Goal: Use online tool/utility: Use online tool/utility

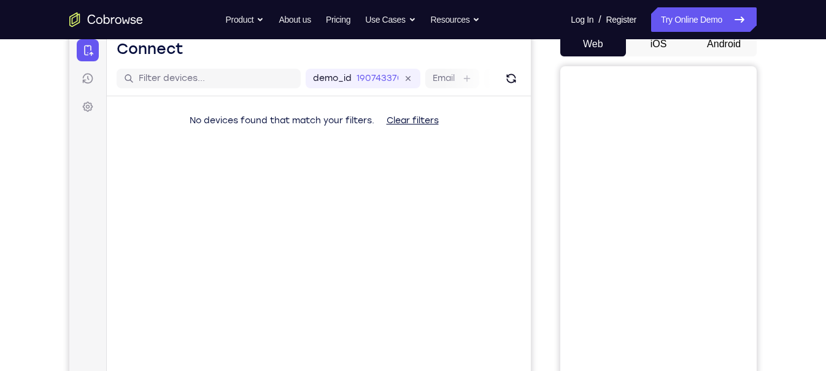
scroll to position [119, 0]
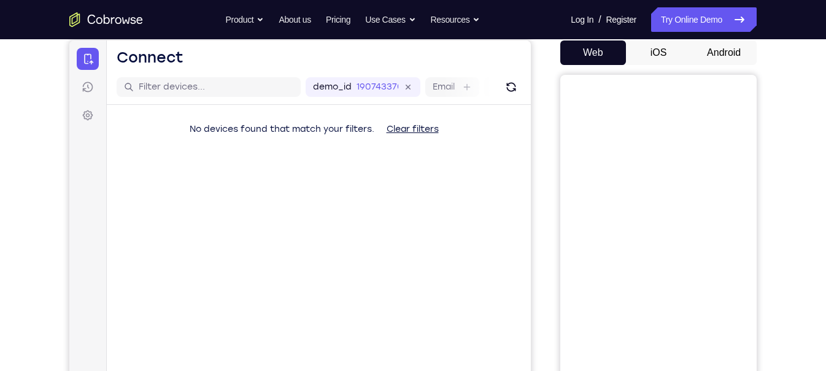
drag, startPoint x: 692, startPoint y: 63, endPoint x: 801, endPoint y: 219, distance: 190.4
click at [801, 219] on div "Your Support Agent Your Customer Web iOS Android Next Steps We’d be happy to gi…" at bounding box center [413, 325] width 786 height 810
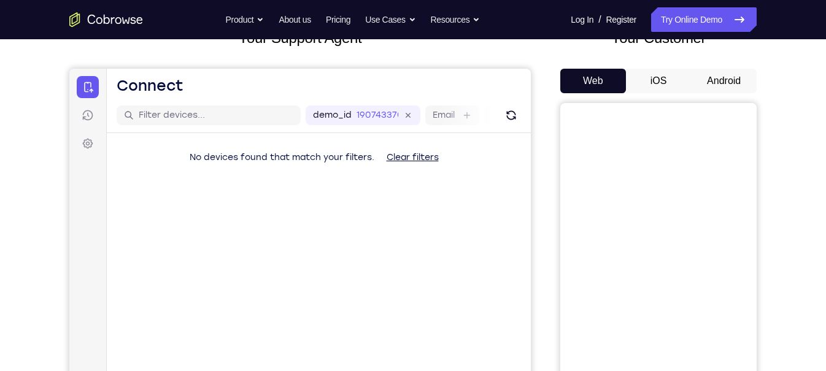
scroll to position [82, 0]
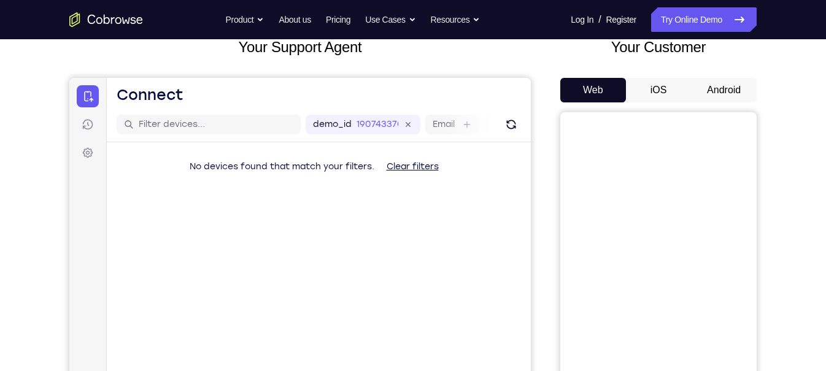
click at [675, 88] on button "iOS" at bounding box center [659, 90] width 66 height 25
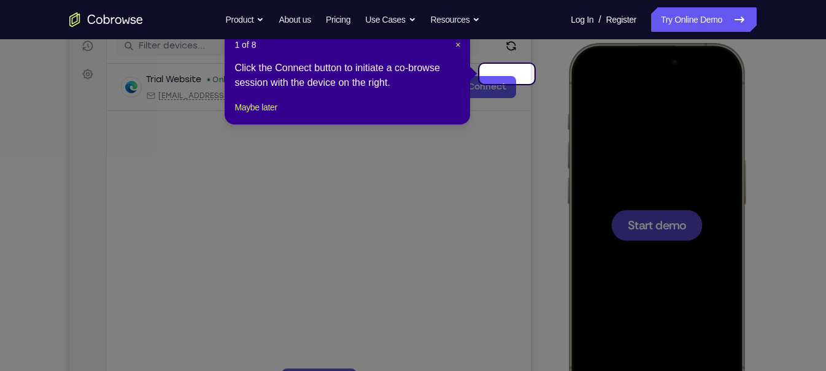
scroll to position [0, 0]
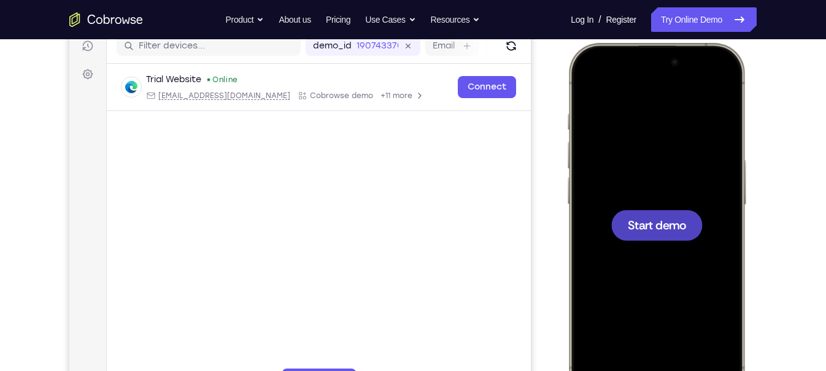
click at [681, 231] on span "Start demo" at bounding box center [657, 225] width 58 height 12
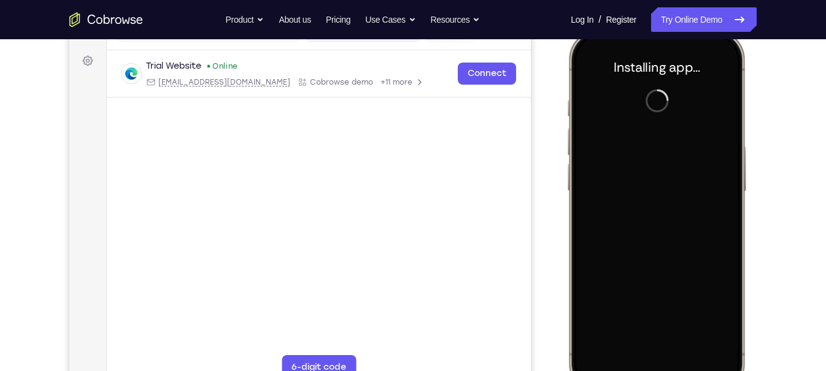
scroll to position [177, 0]
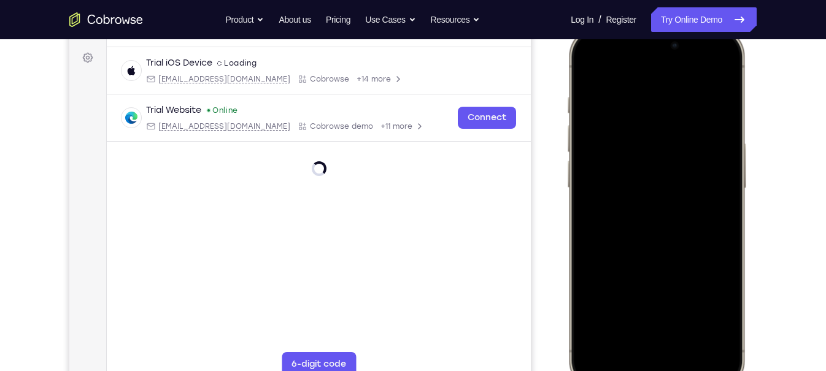
drag, startPoint x: 651, startPoint y: 375, endPoint x: 660, endPoint y: 270, distance: 106.0
click at [660, 270] on div at bounding box center [656, 208] width 161 height 351
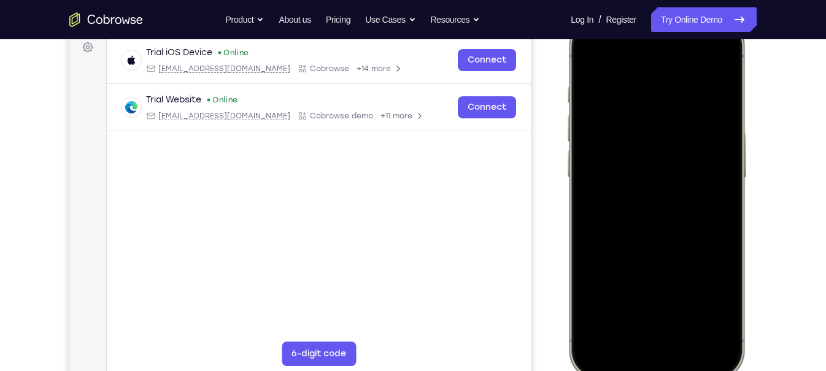
drag, startPoint x: 651, startPoint y: 367, endPoint x: 627, endPoint y: 212, distance: 156.6
click at [627, 212] on div at bounding box center [656, 198] width 161 height 351
drag, startPoint x: 625, startPoint y: 242, endPoint x: 608, endPoint y: 417, distance: 175.8
click at [608, 371] on html "Online web based iOS Simulators and Android Emulators. Run iPhone, iPad, Mobile…" at bounding box center [659, 200] width 184 height 368
drag, startPoint x: 675, startPoint y: 101, endPoint x: 650, endPoint y: 291, distance: 191.4
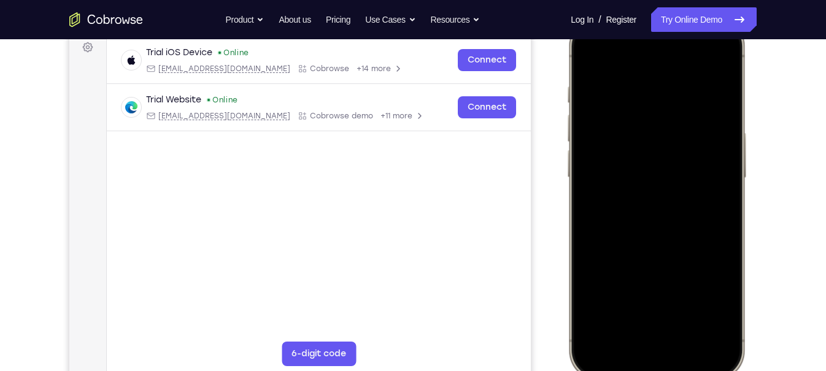
click at [650, 291] on div at bounding box center [656, 198] width 161 height 351
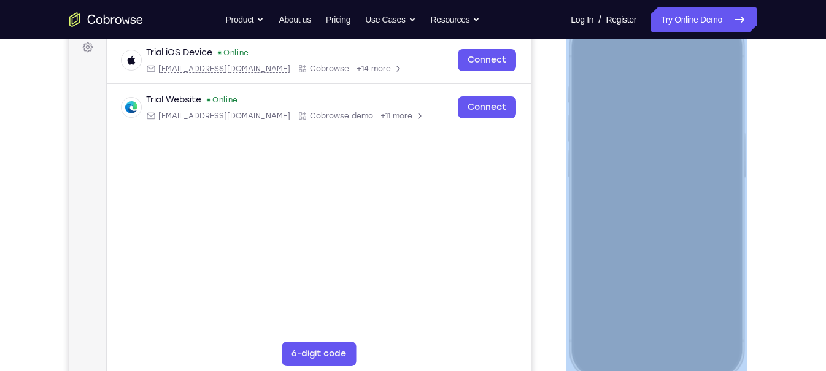
scroll to position [188, 0]
drag, startPoint x: 718, startPoint y: 373, endPoint x: 683, endPoint y: 370, distance: 34.5
click at [683, 370] on div at bounding box center [657, 197] width 180 height 365
click at [683, 370] on div at bounding box center [656, 197] width 161 height 351
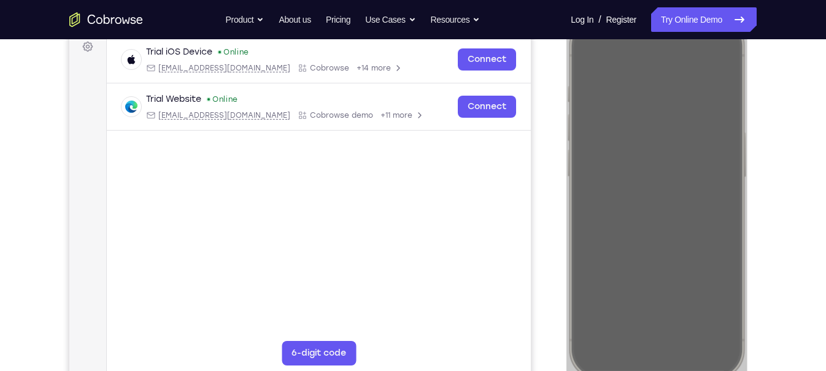
click at [794, 314] on div "Your Support Agent Your Customer Web iOS Android Next Steps We’d be happy to gi…" at bounding box center [413, 256] width 786 height 810
click at [556, 322] on div "Your Support Agent Your Customer Web iOS Android" at bounding box center [413, 157] width 688 height 454
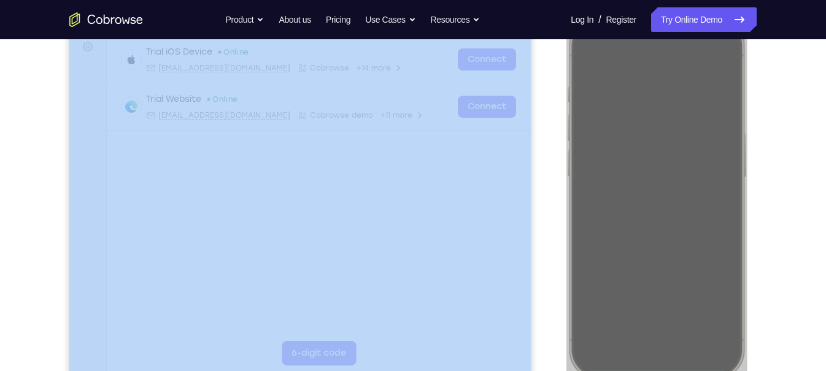
click at [556, 322] on div "Your Support Agent Your Customer Web iOS Android" at bounding box center [413, 157] width 688 height 454
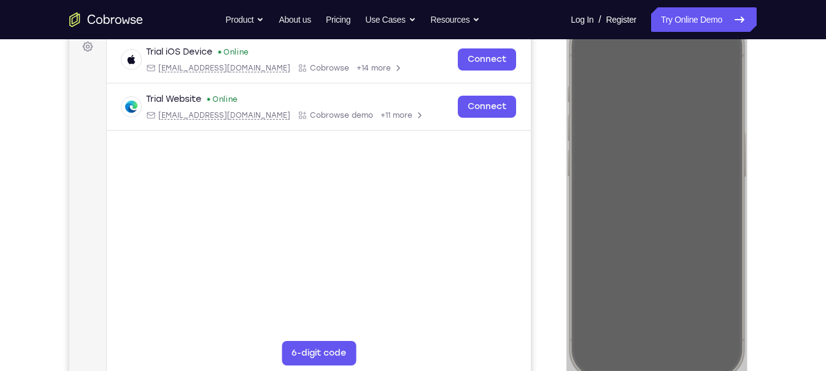
drag, startPoint x: 556, startPoint y: 322, endPoint x: 565, endPoint y: 319, distance: 10.1
click at [565, 319] on div "Your Support Agent Your Customer Web iOS Android" at bounding box center [413, 157] width 688 height 454
click at [789, 295] on div "Your Support Agent Your Customer Web iOS Android Next Steps We’d be happy to gi…" at bounding box center [413, 256] width 786 height 810
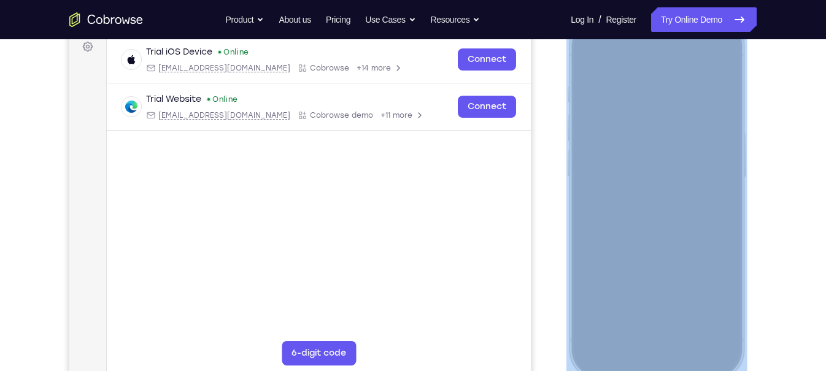
click at [723, 53] on div at bounding box center [656, 197] width 161 height 351
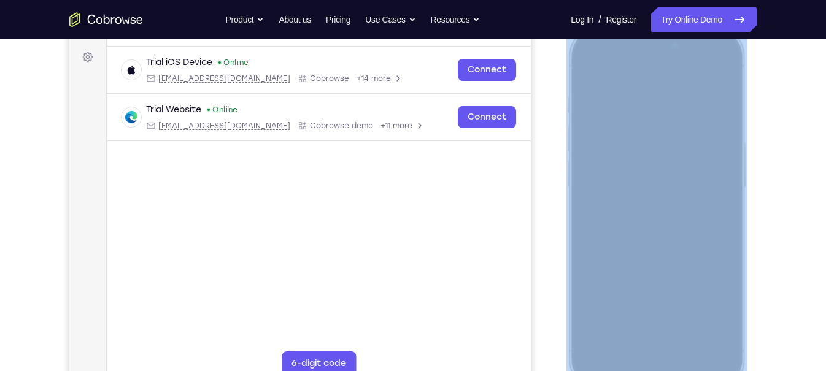
scroll to position [172, 0]
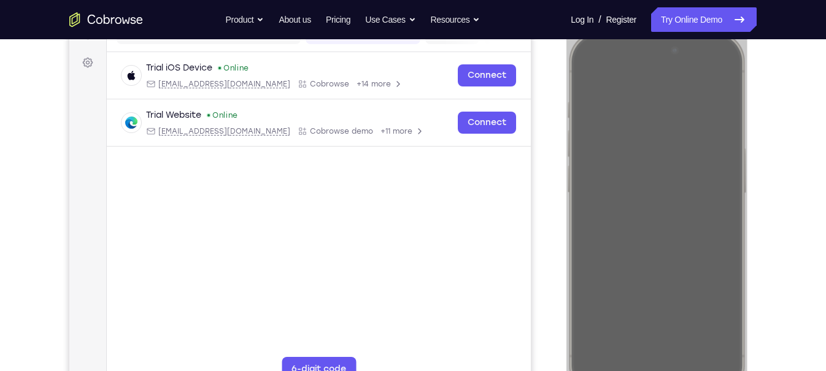
click at [785, 90] on div "Your Support Agent Your Customer Web iOS Android Next Steps We’d be happy to gi…" at bounding box center [413, 272] width 786 height 810
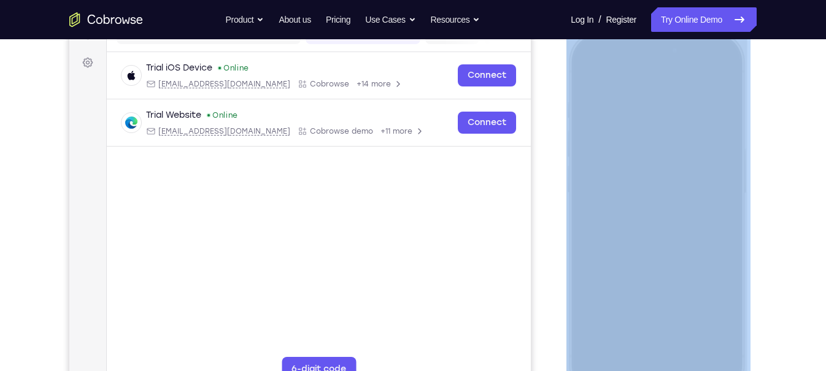
click at [785, 90] on div "Your Support Agent Your Customer Web iOS Android Next Steps We’d be happy to gi…" at bounding box center [413, 272] width 786 height 810
drag, startPoint x: 785, startPoint y: 90, endPoint x: 766, endPoint y: 85, distance: 19.7
click at [766, 85] on div "Your Support Agent Your Customer Web iOS Android Next Steps We’d be happy to gi…" at bounding box center [413, 272] width 786 height 810
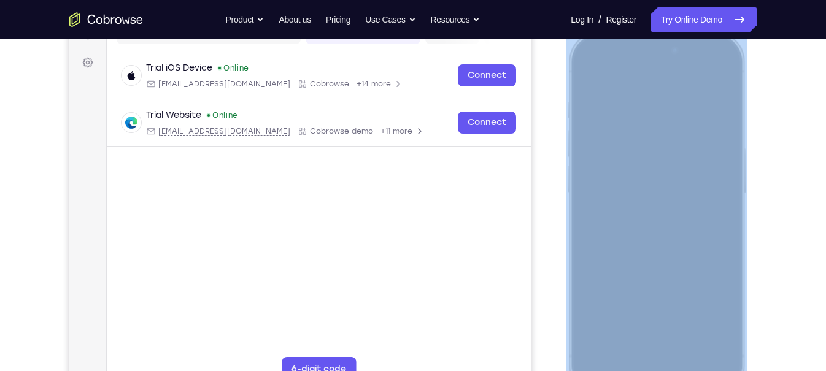
click at [705, 118] on div at bounding box center [656, 213] width 161 height 351
click at [728, 79] on div at bounding box center [656, 213] width 161 height 351
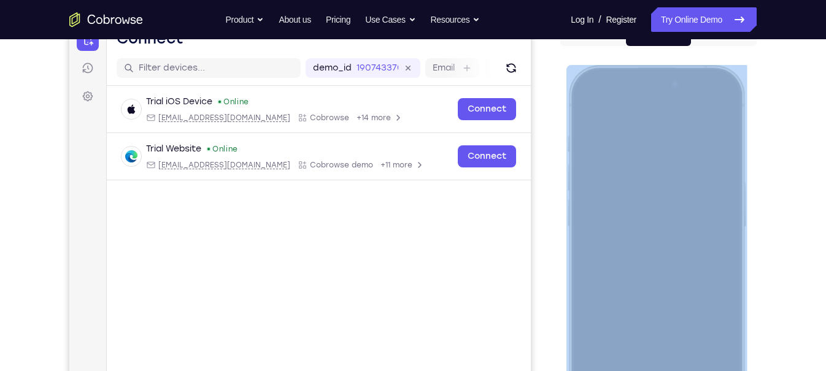
scroll to position [138, 0]
click at [650, 148] on div at bounding box center [656, 247] width 161 height 351
click at [608, 166] on div at bounding box center [656, 247] width 161 height 351
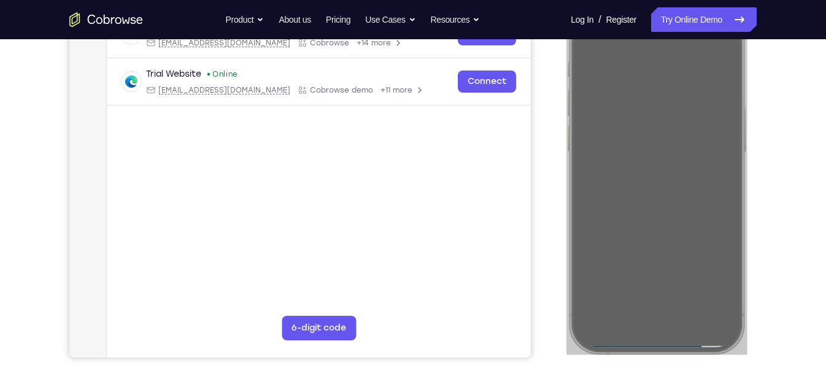
click at [768, 144] on div "Your Support Agent Your Customer Web iOS Android Next Steps We’d be happy to gi…" at bounding box center [413, 231] width 786 height 810
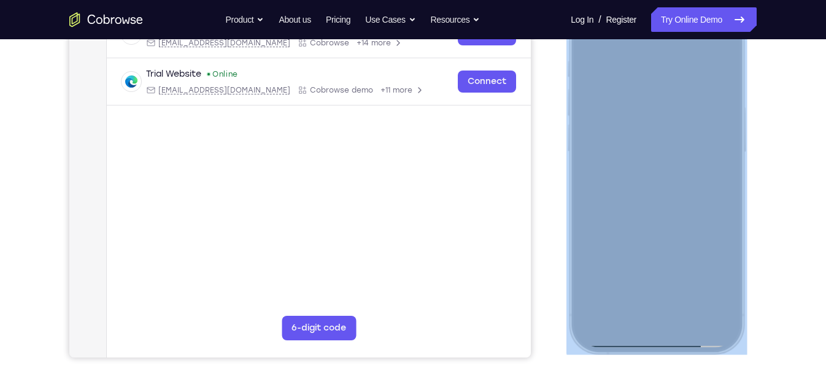
click at [731, 157] on div at bounding box center [656, 172] width 161 height 351
drag, startPoint x: 731, startPoint y: 157, endPoint x: 747, endPoint y: 179, distance: 27.1
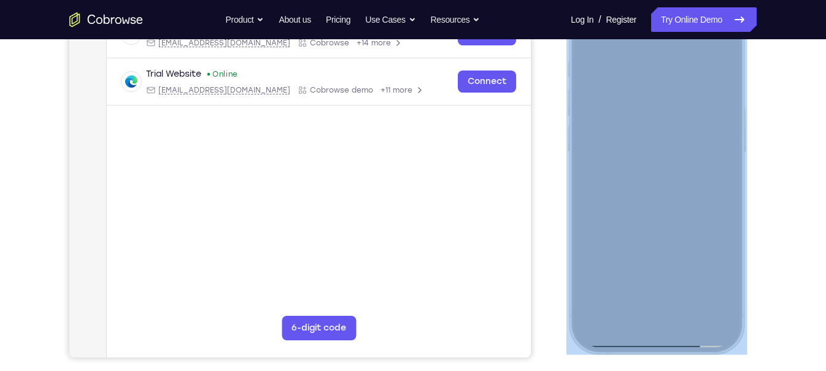
click at [747, 179] on div at bounding box center [659, 174] width 184 height 368
click at [739, 179] on div at bounding box center [657, 172] width 180 height 365
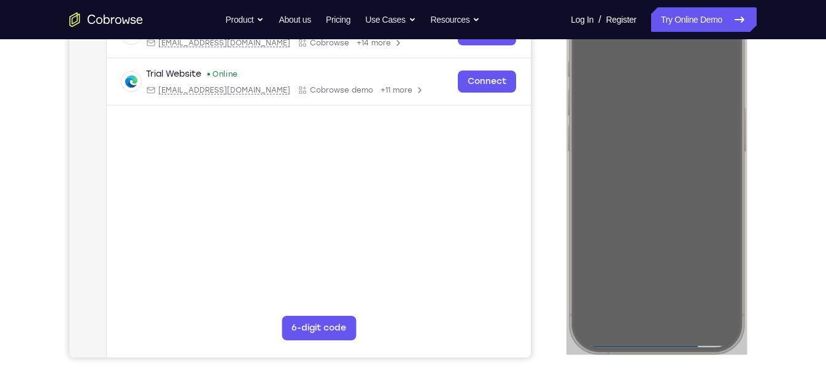
drag, startPoint x: 739, startPoint y: 179, endPoint x: 1367, endPoint y: 82, distance: 635.6
click at [751, 102] on html "Online web based iOS Simulators and Android Emulators. Run iPhone, iPad, Mobile…" at bounding box center [659, 174] width 184 height 368
drag, startPoint x: 800, startPoint y: 91, endPoint x: 779, endPoint y: 99, distance: 22.1
click at [779, 99] on div "Your Support Agent Your Customer Web iOS Android Next Steps We’d be happy to gi…" at bounding box center [413, 231] width 786 height 810
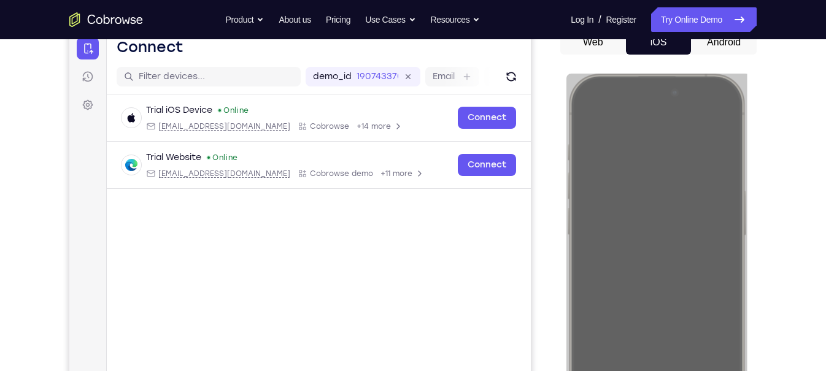
click at [734, 51] on div "Web iOS Android" at bounding box center [659, 236] width 196 height 412
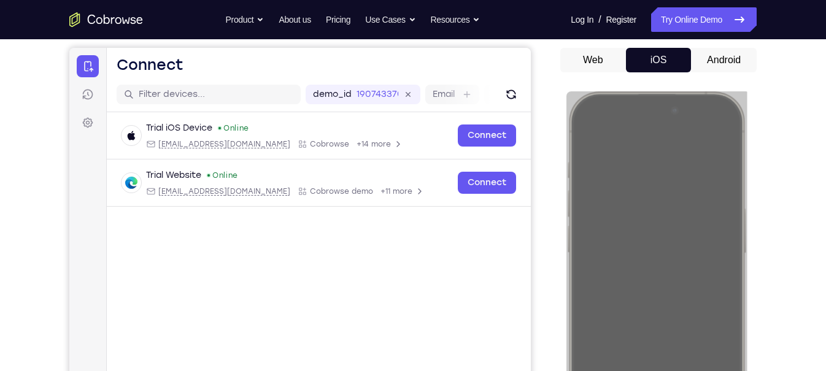
click at [734, 51] on button "Android" at bounding box center [724, 60] width 66 height 25
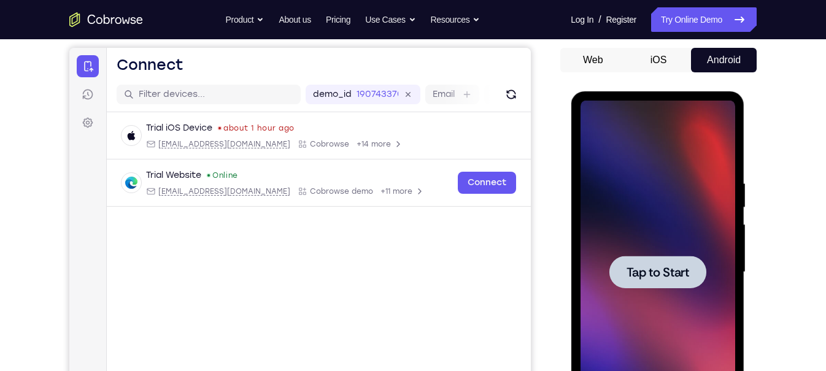
scroll to position [184, 0]
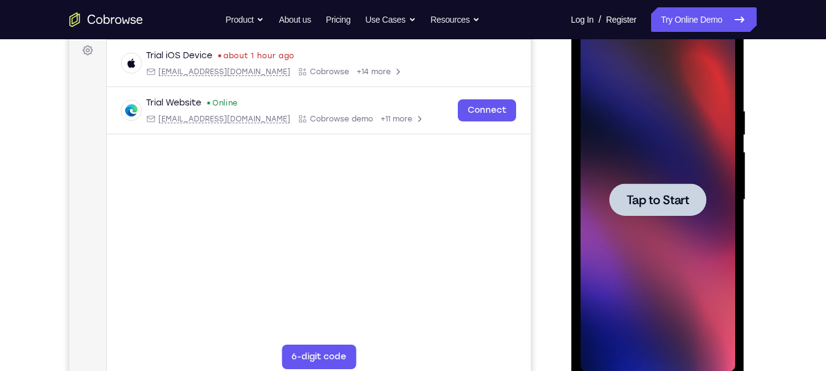
click at [694, 205] on div at bounding box center [657, 200] width 97 height 33
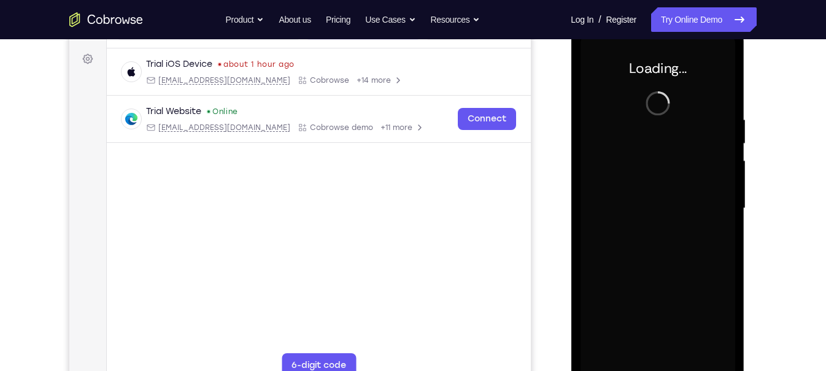
scroll to position [175, 0]
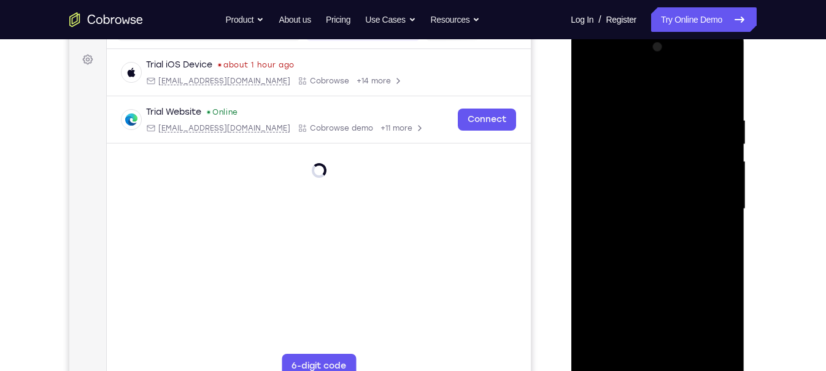
click at [652, 371] on div at bounding box center [657, 209] width 155 height 344
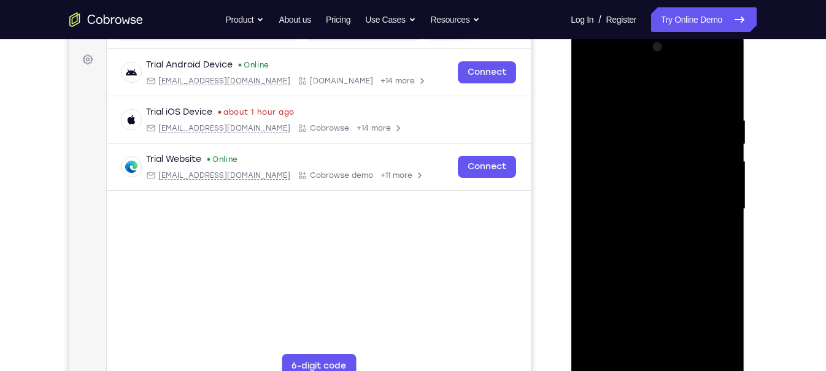
click at [708, 317] on div at bounding box center [657, 209] width 155 height 344
click at [625, 88] on div at bounding box center [657, 209] width 155 height 344
click at [611, 172] on div at bounding box center [657, 209] width 155 height 344
click at [697, 203] on div at bounding box center [657, 209] width 155 height 344
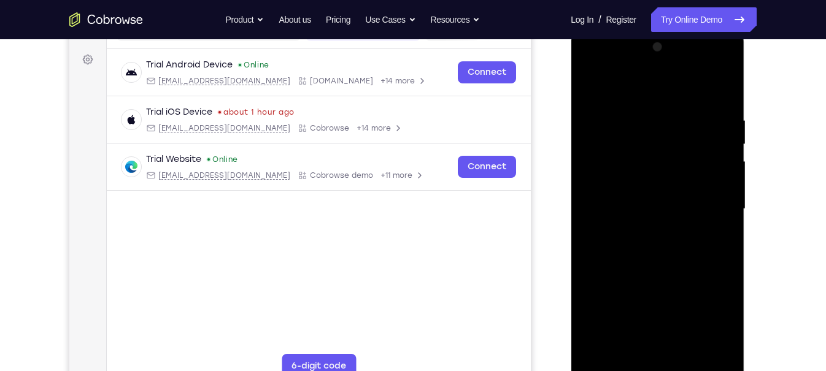
click at [699, 176] on div at bounding box center [657, 209] width 155 height 344
click at [686, 214] on div at bounding box center [657, 209] width 155 height 344
click at [669, 212] on div at bounding box center [657, 209] width 155 height 344
click at [654, 217] on div at bounding box center [657, 209] width 155 height 344
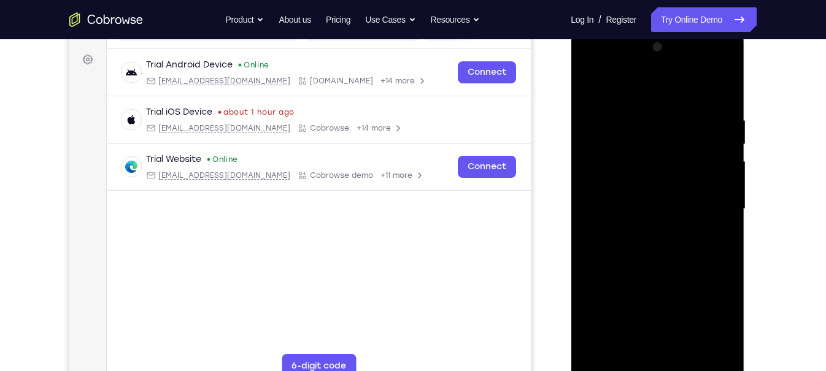
click at [654, 217] on div at bounding box center [657, 209] width 155 height 344
click at [658, 239] on div at bounding box center [657, 209] width 155 height 344
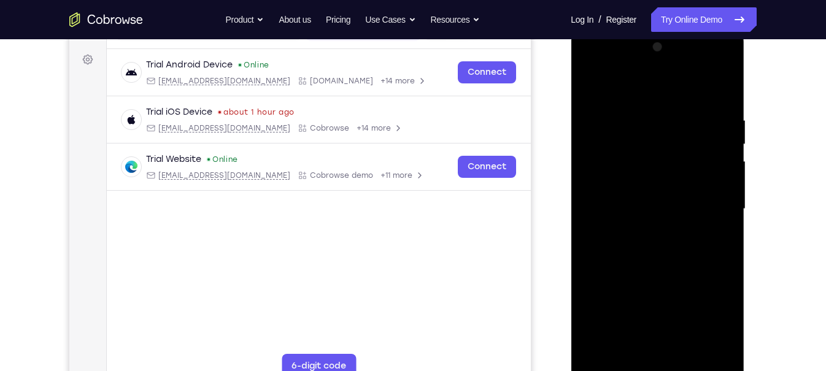
click at [658, 175] on div at bounding box center [657, 209] width 155 height 344
click at [657, 220] on div at bounding box center [657, 209] width 155 height 344
click at [643, 342] on div at bounding box center [657, 209] width 155 height 344
click at [639, 351] on div at bounding box center [657, 209] width 155 height 344
click at [604, 108] on div at bounding box center [657, 209] width 155 height 344
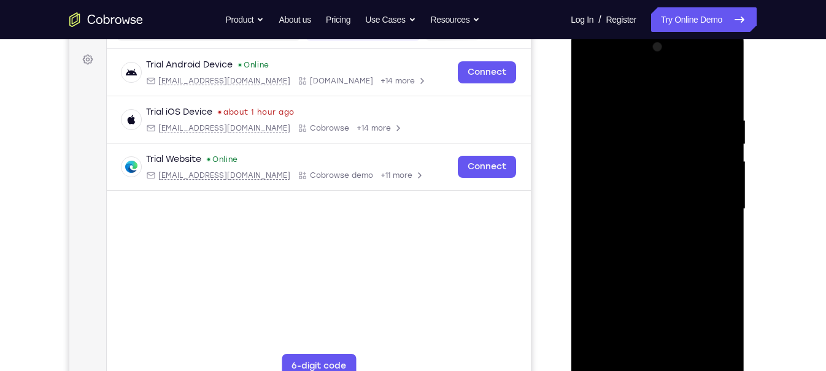
click at [653, 282] on div at bounding box center [657, 209] width 155 height 344
click at [590, 86] on div at bounding box center [657, 209] width 155 height 344
click at [597, 173] on div at bounding box center [657, 209] width 155 height 344
click at [604, 123] on div at bounding box center [657, 209] width 155 height 344
click at [611, 213] on div at bounding box center [657, 209] width 155 height 344
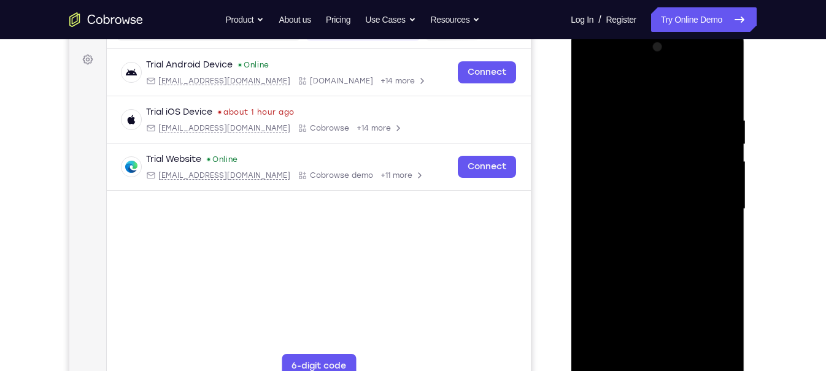
click at [608, 254] on div at bounding box center [657, 209] width 155 height 344
click at [604, 238] on div at bounding box center [657, 209] width 155 height 344
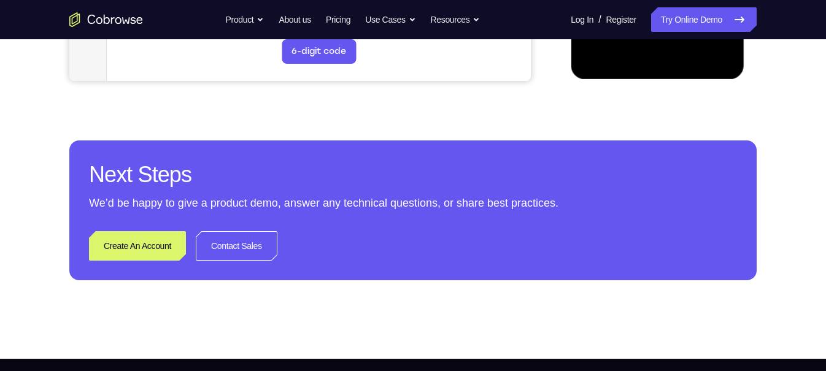
scroll to position [491, 0]
